Goal: Task Accomplishment & Management: Manage account settings

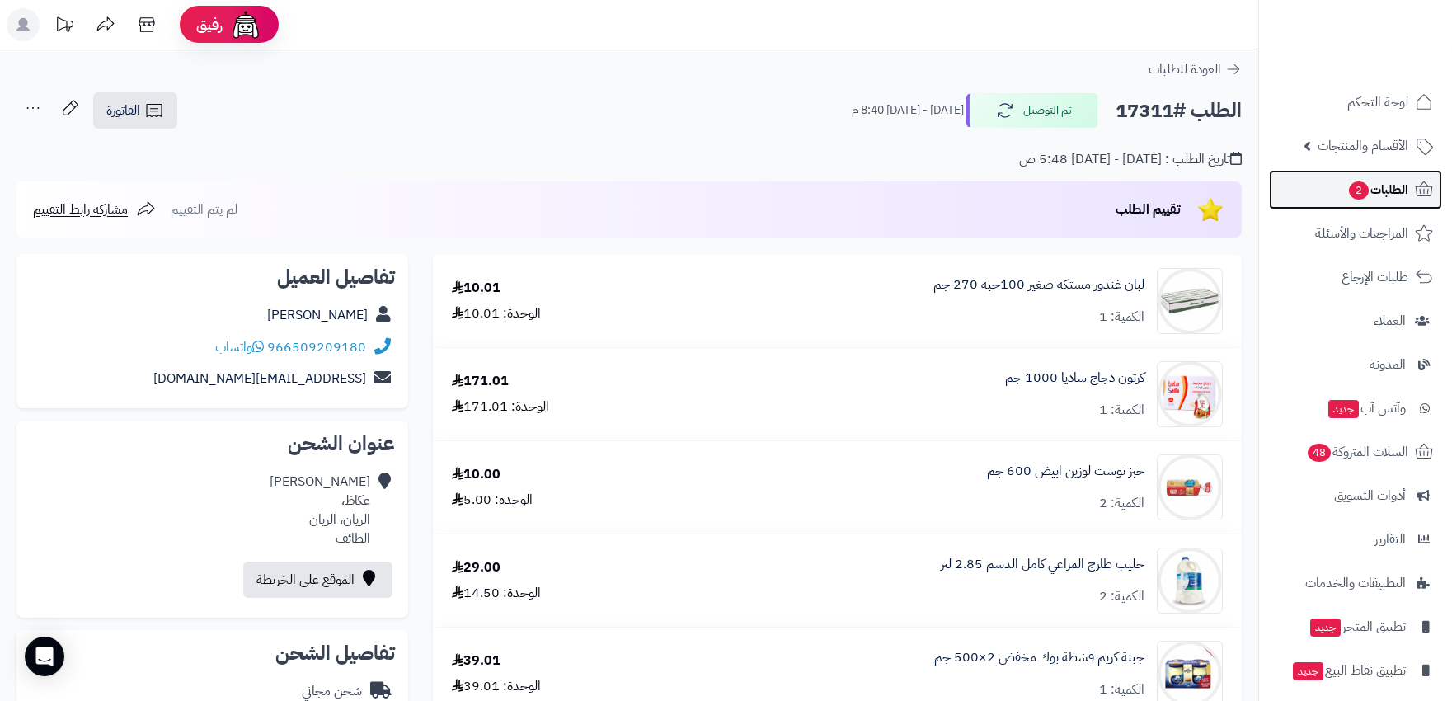
click at [1347, 181] on span "الطلبات 2" at bounding box center [1377, 189] width 61 height 23
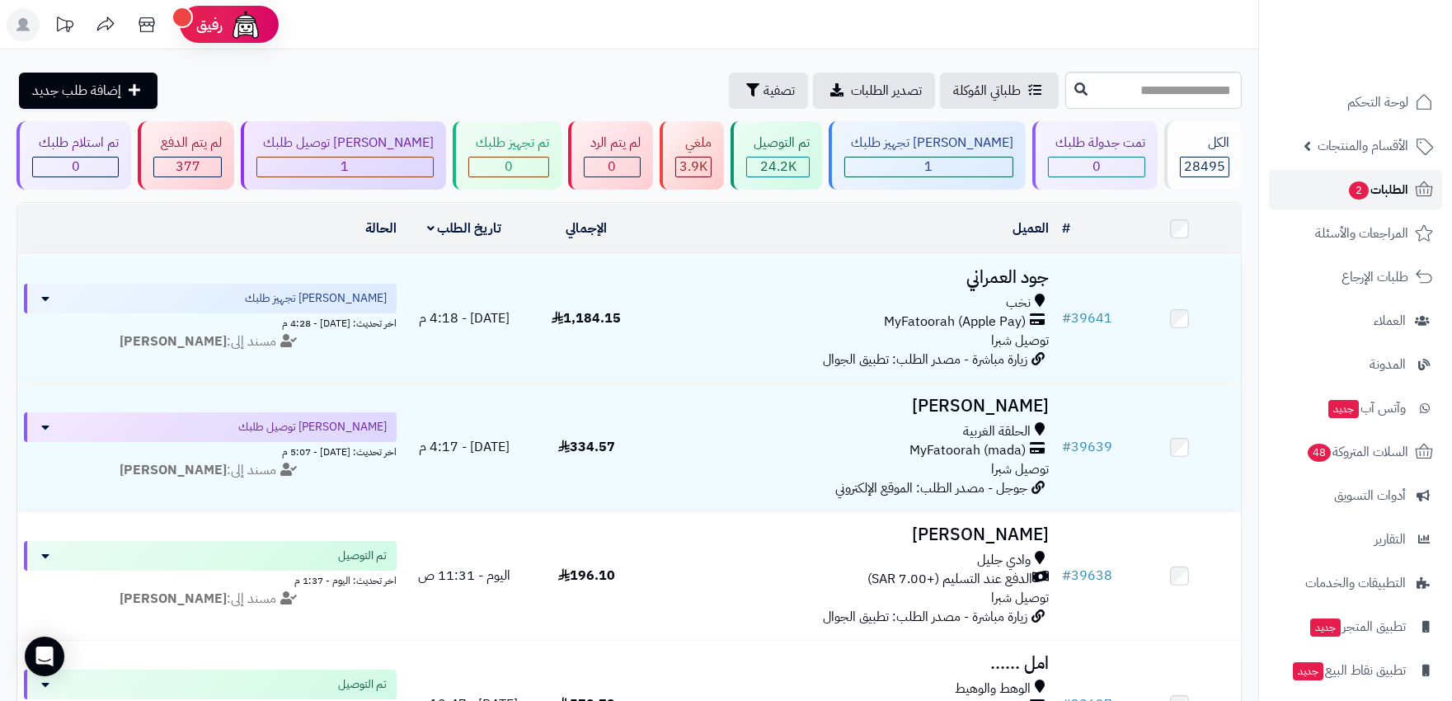
click at [1370, 182] on span "الطلبات 2" at bounding box center [1377, 189] width 61 height 23
click at [1370, 182] on span "الطلبات" at bounding box center [1389, 189] width 38 height 23
